Goal: Task Accomplishment & Management: Use online tool/utility

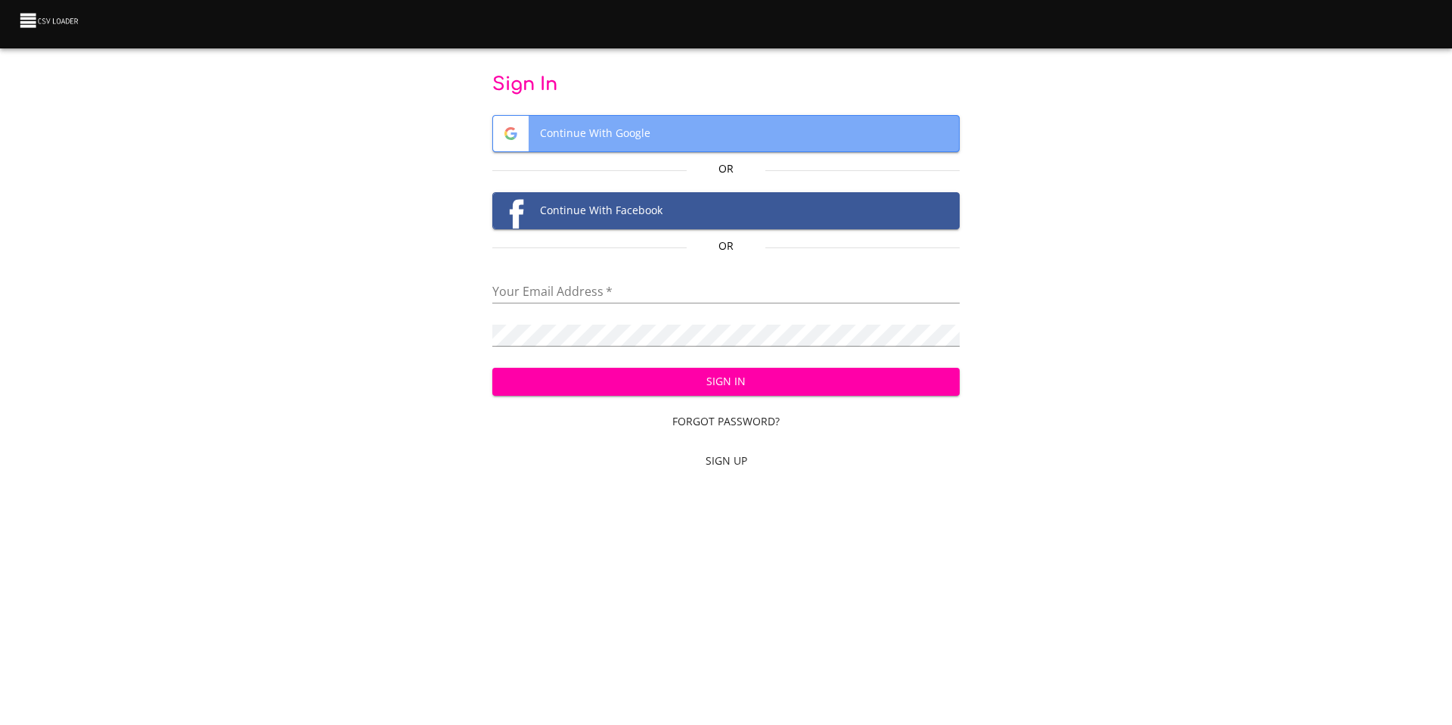
click at [678, 126] on span "Continue With Google" at bounding box center [726, 134] width 467 height 36
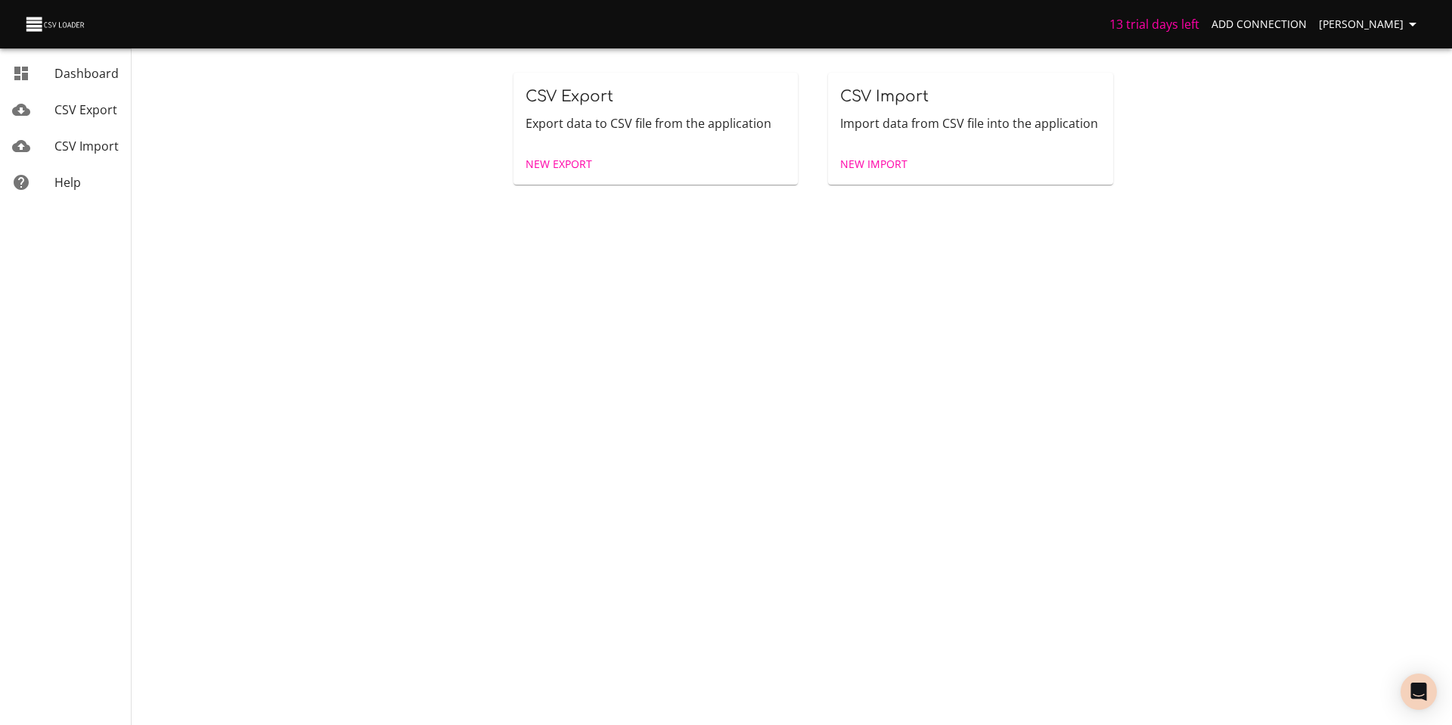
click at [564, 163] on span "New Export" at bounding box center [559, 164] width 67 height 19
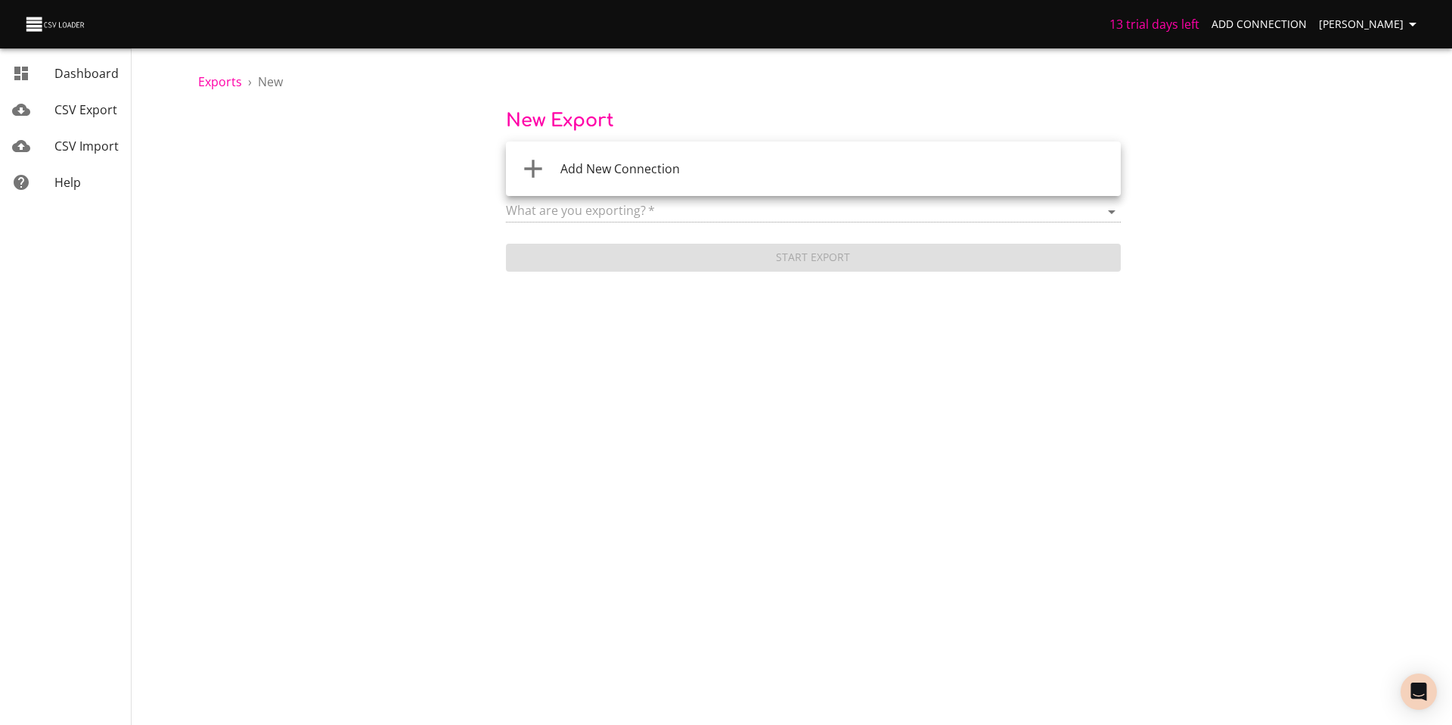
click at [640, 169] on body "13 trial days left Add Connection [PERSON_NAME] Dashboard CSV Export CSV Import…" at bounding box center [726, 362] width 1452 height 725
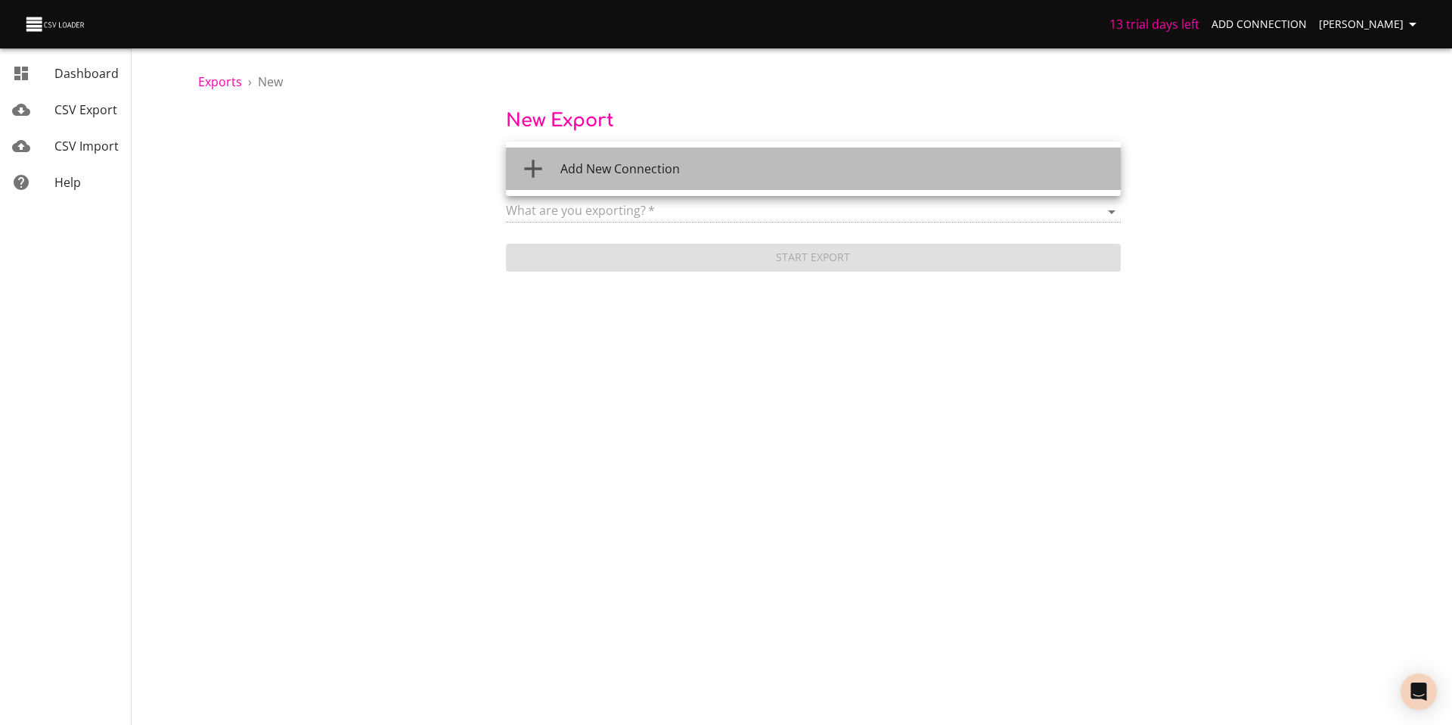
click at [640, 170] on span "Add New Connection" at bounding box center [619, 168] width 119 height 17
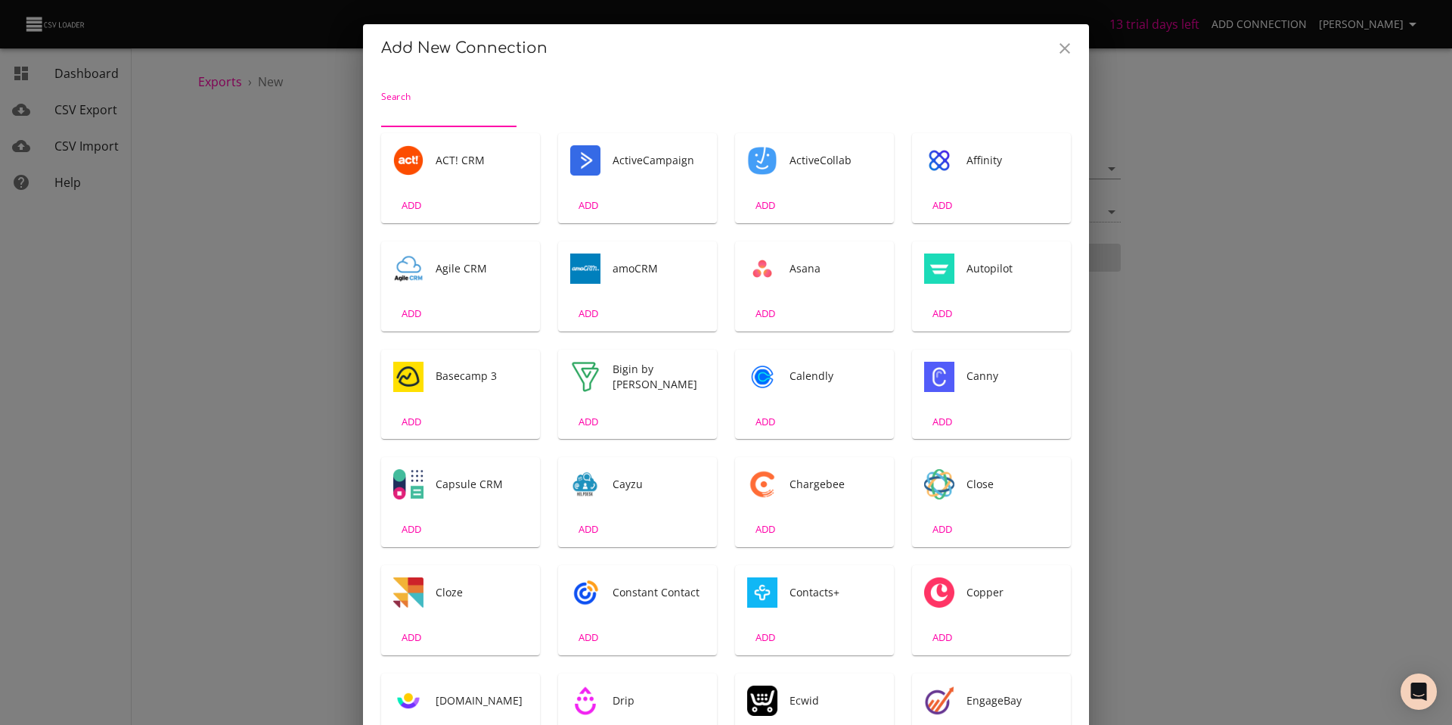
click at [1190, 295] on div "Add New Connection Search ACT! CRM ADD ActiveCampaign ADD ActiveCollab ADD Affi…" at bounding box center [726, 362] width 1452 height 725
